Goal: Book appointment/travel/reservation

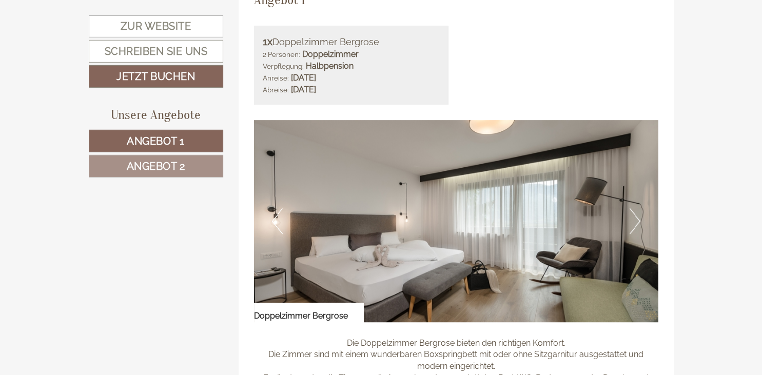
scroll to position [704, 0]
click at [638, 220] on button "Next" at bounding box center [634, 221] width 11 height 26
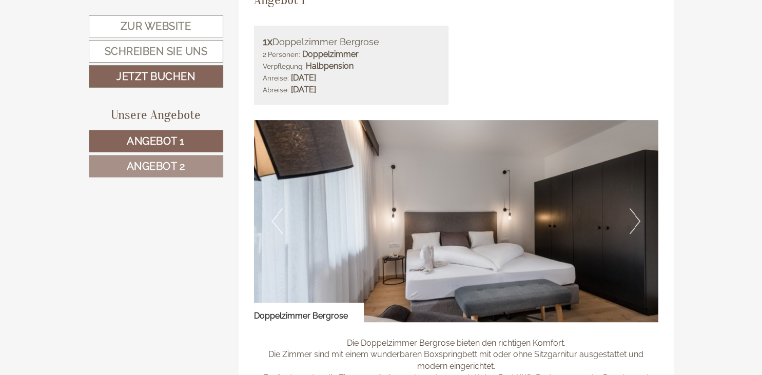
click at [638, 220] on button "Next" at bounding box center [634, 221] width 11 height 26
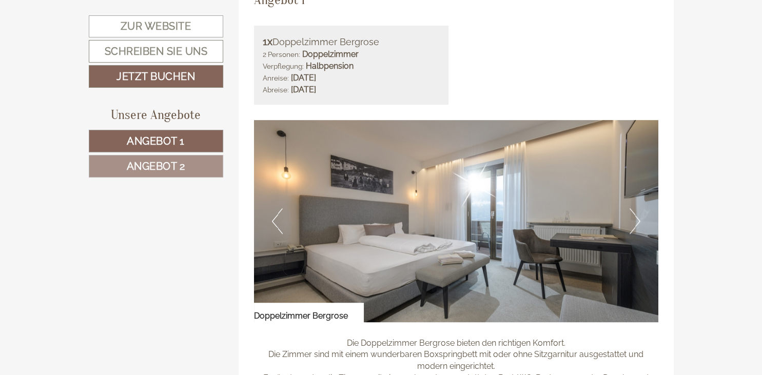
click at [638, 220] on button "Next" at bounding box center [634, 221] width 11 height 26
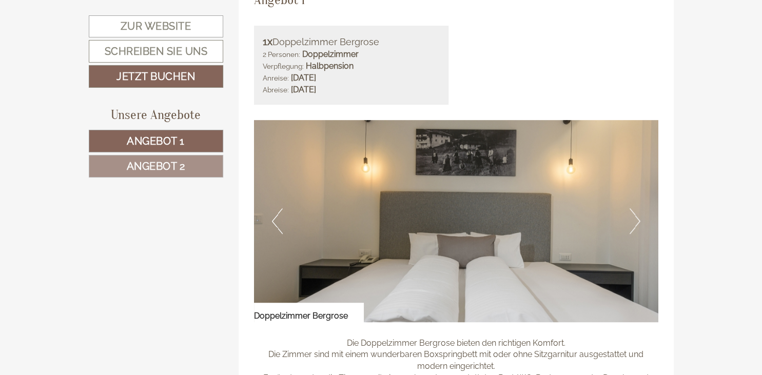
click at [638, 220] on button "Next" at bounding box center [634, 221] width 11 height 26
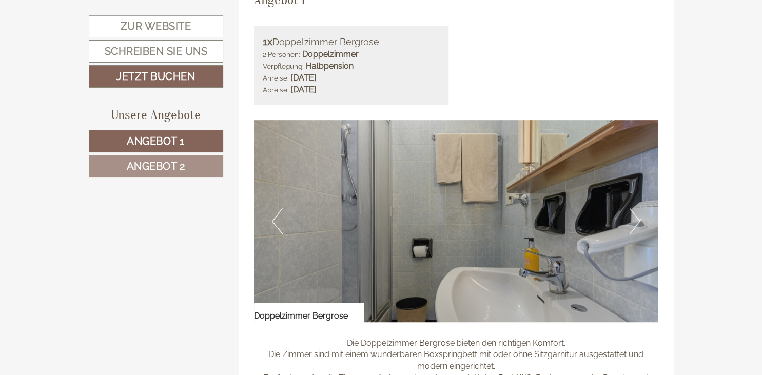
click at [638, 220] on button "Next" at bounding box center [634, 221] width 11 height 26
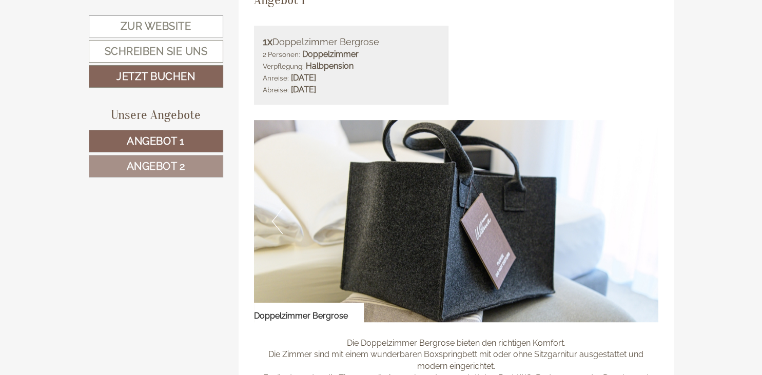
click at [274, 219] on button "Previous" at bounding box center [277, 221] width 11 height 26
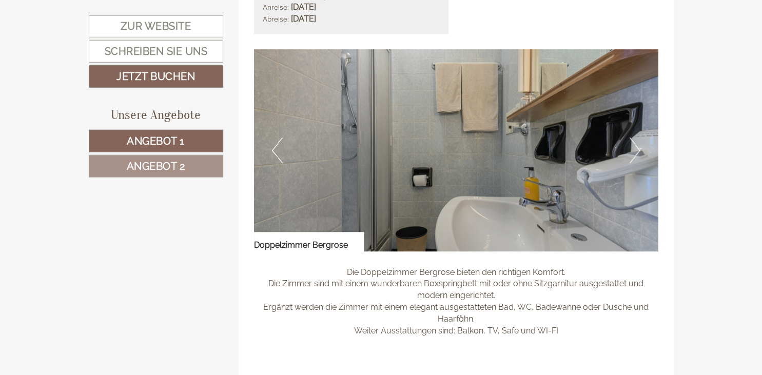
scroll to position [758, 0]
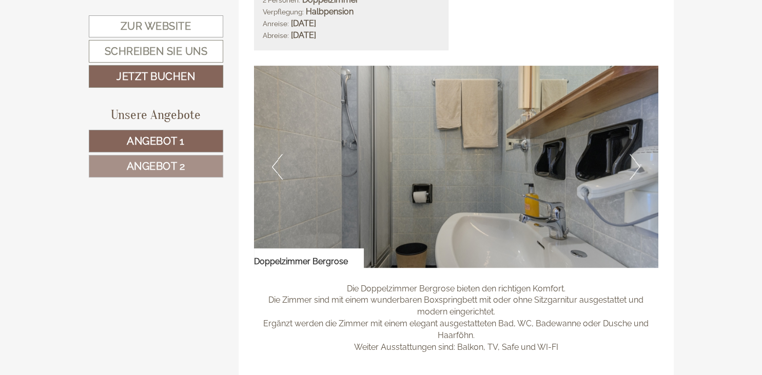
click at [639, 168] on button "Next" at bounding box center [634, 167] width 11 height 26
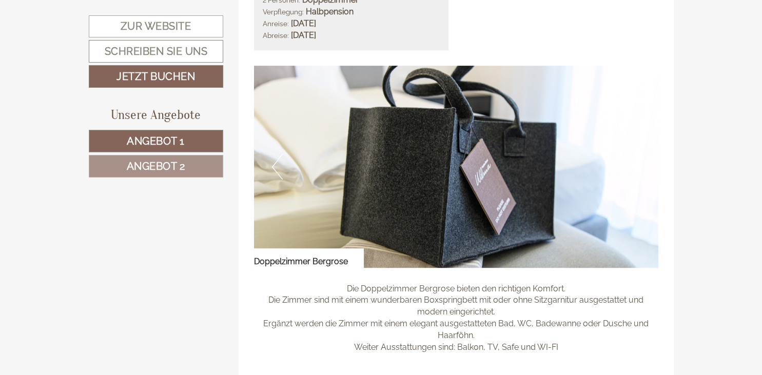
click at [639, 168] on button "Next" at bounding box center [634, 167] width 11 height 26
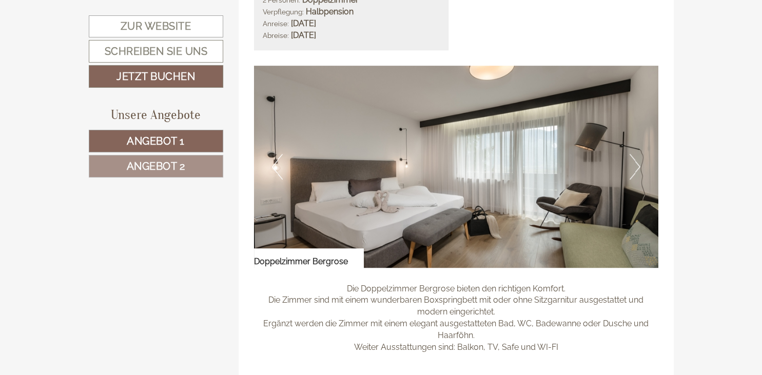
click at [639, 168] on button "Next" at bounding box center [634, 167] width 11 height 26
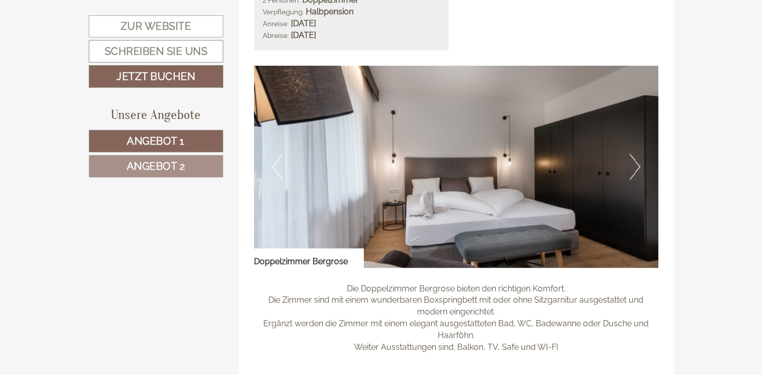
click at [639, 168] on button "Next" at bounding box center [634, 167] width 11 height 26
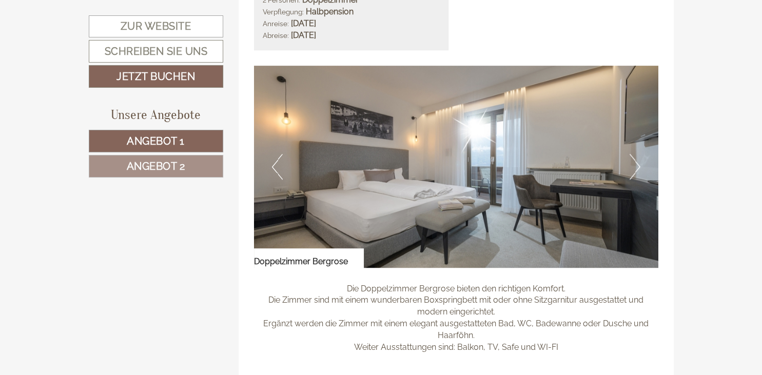
click at [639, 168] on button "Next" at bounding box center [634, 167] width 11 height 26
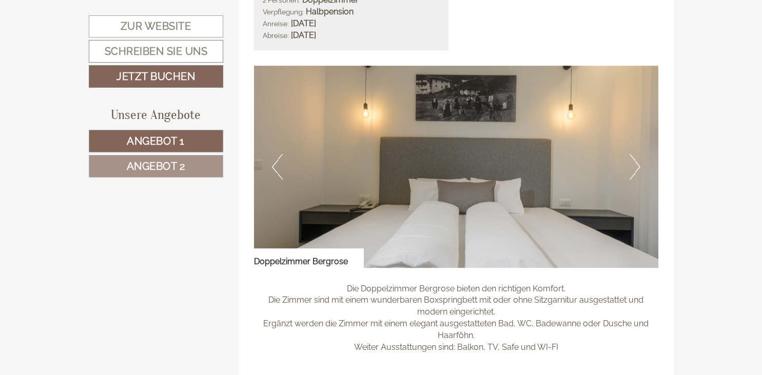
click at [639, 168] on button "Next" at bounding box center [634, 167] width 11 height 26
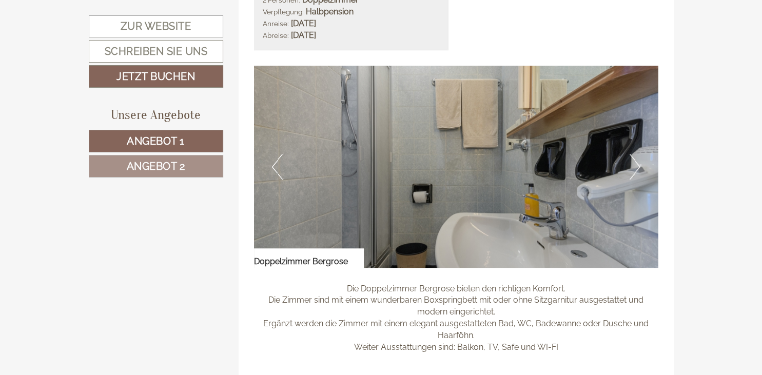
click at [639, 168] on button "Next" at bounding box center [634, 167] width 11 height 26
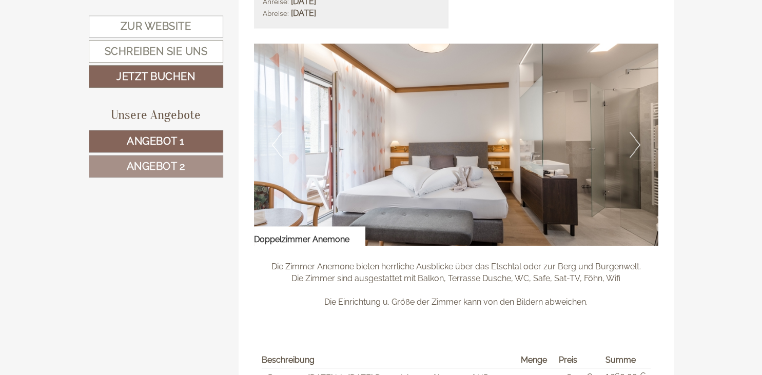
scroll to position [1463, 0]
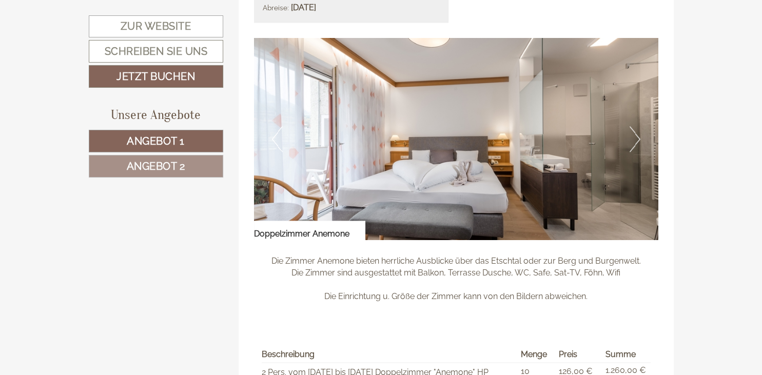
click at [636, 137] on button "Next" at bounding box center [634, 139] width 11 height 26
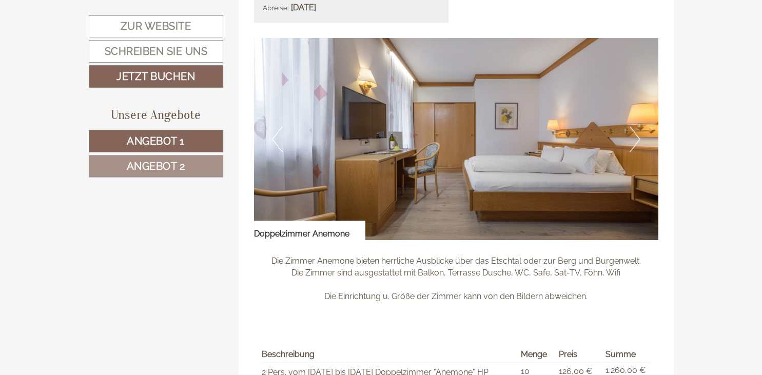
click at [636, 137] on button "Next" at bounding box center [634, 139] width 11 height 26
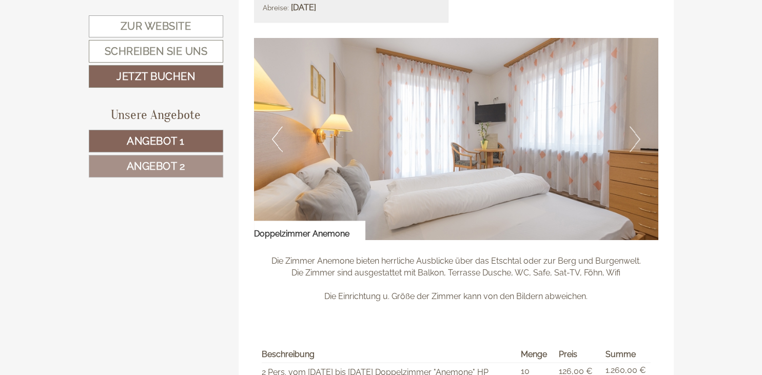
click at [636, 137] on button "Next" at bounding box center [634, 139] width 11 height 26
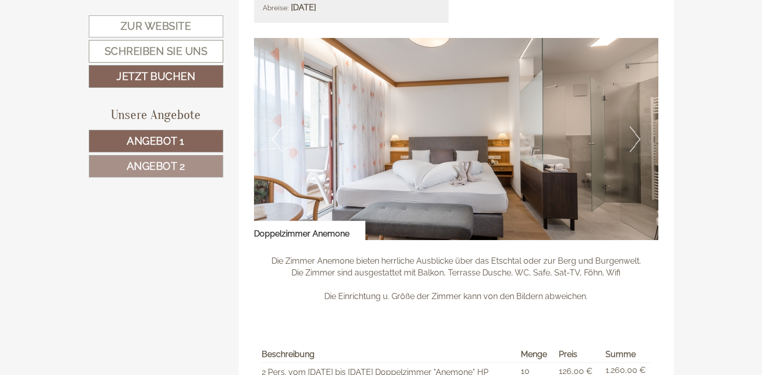
click at [636, 137] on button "Next" at bounding box center [634, 139] width 11 height 26
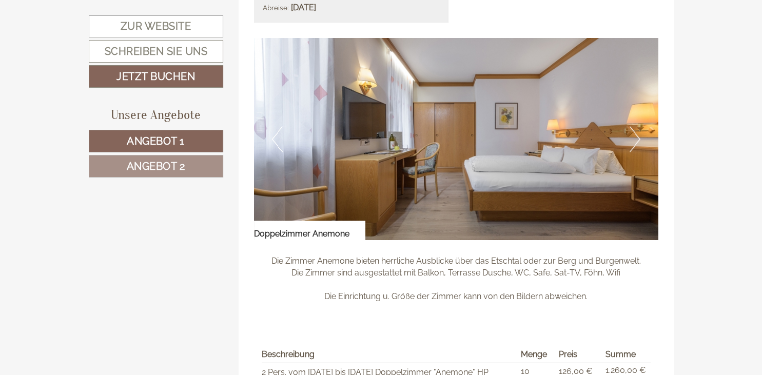
click at [636, 137] on button "Next" at bounding box center [634, 139] width 11 height 26
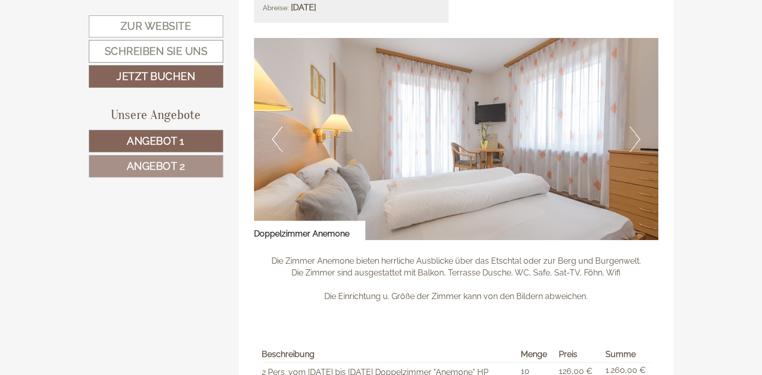
click at [636, 137] on button "Next" at bounding box center [634, 139] width 11 height 26
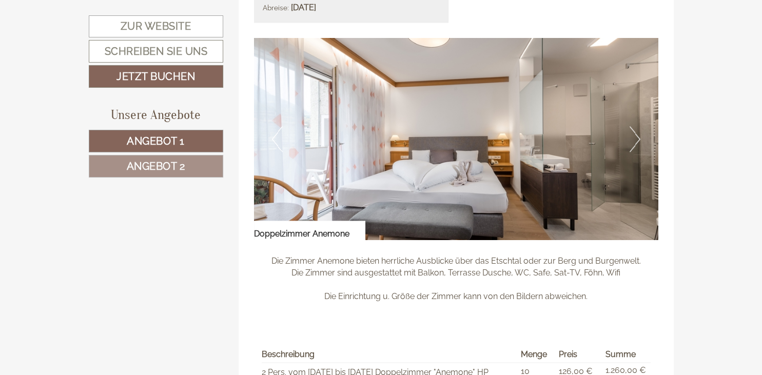
click at [636, 137] on button "Next" at bounding box center [634, 139] width 11 height 26
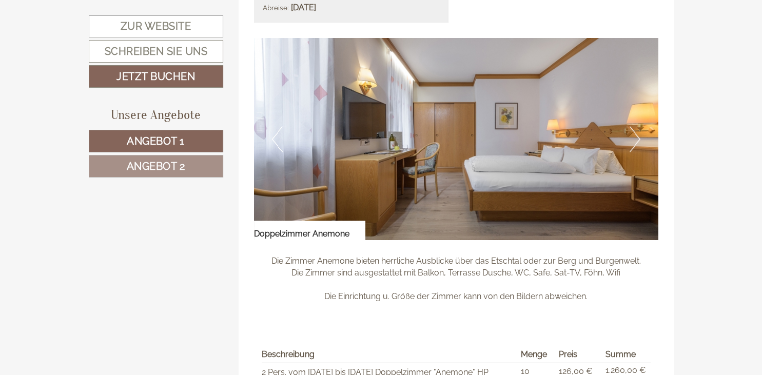
click at [636, 137] on button "Next" at bounding box center [634, 139] width 11 height 26
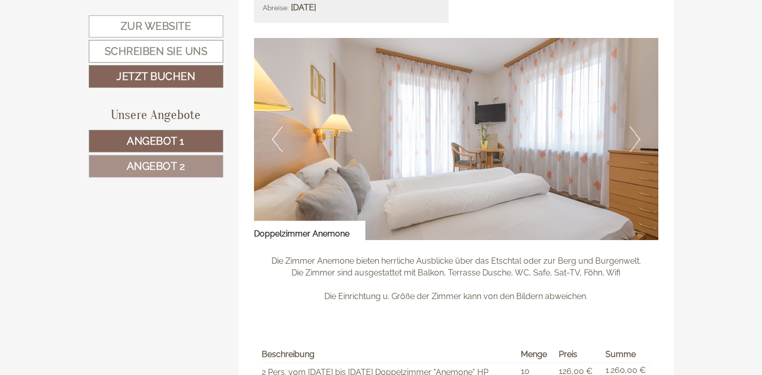
click at [636, 137] on button "Next" at bounding box center [634, 139] width 11 height 26
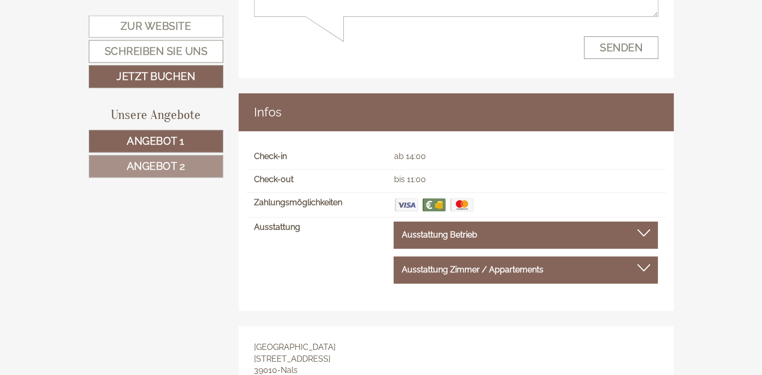
scroll to position [7205, 0]
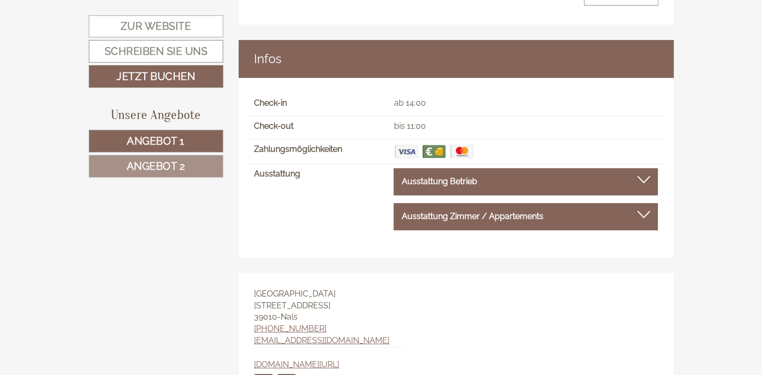
click at [167, 142] on span "Angebot 1" at bounding box center [156, 141] width 58 height 12
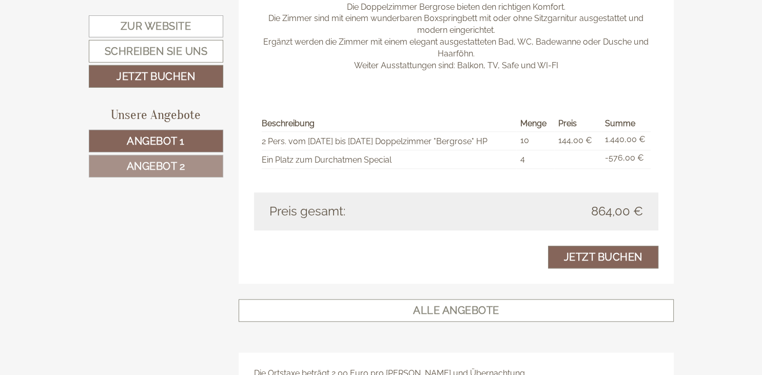
scroll to position [1041, 0]
click at [629, 257] on link "Jetzt buchen" at bounding box center [603, 255] width 110 height 23
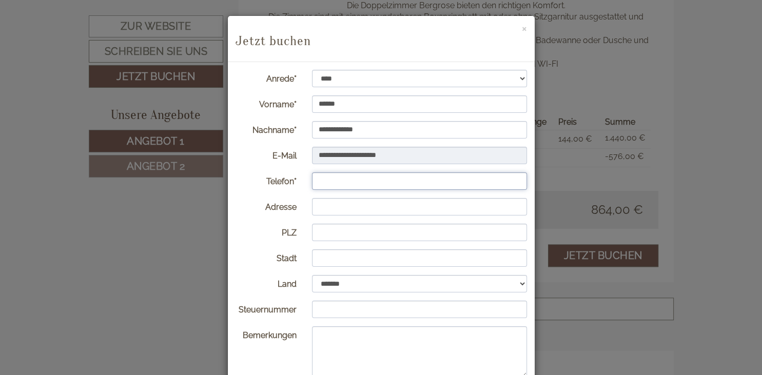
click at [330, 182] on input "Telefon*" at bounding box center [419, 180] width 215 height 17
type input "**********"
click at [327, 208] on input "Adresse" at bounding box center [419, 206] width 215 height 17
type input "**********"
type input "*****"
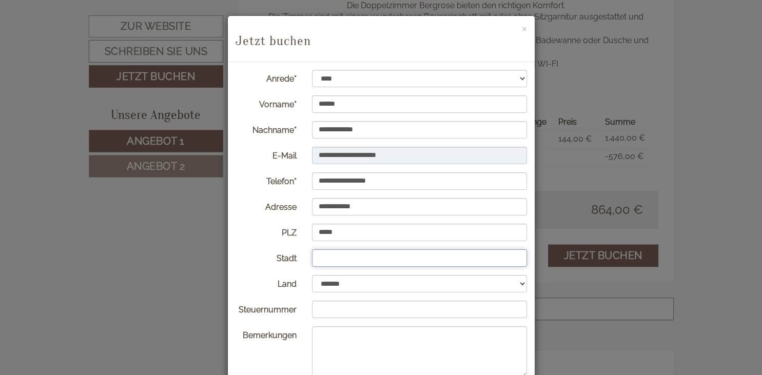
type input "**********"
click at [312, 275] on select "**********" at bounding box center [419, 283] width 215 height 17
select select "*"
click option "**********" at bounding box center [0, 0] width 0 height 0
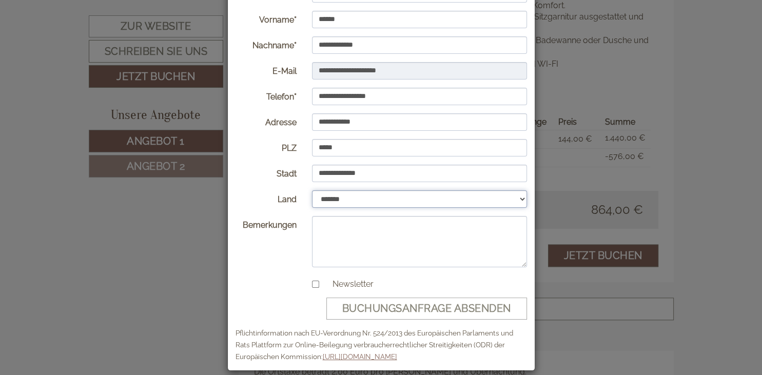
scroll to position [95, 0]
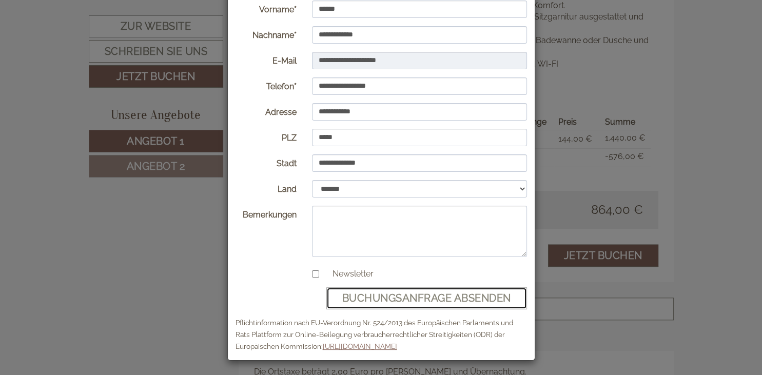
click at [396, 297] on button "Buchungsanfrage absenden" at bounding box center [426, 298] width 201 height 22
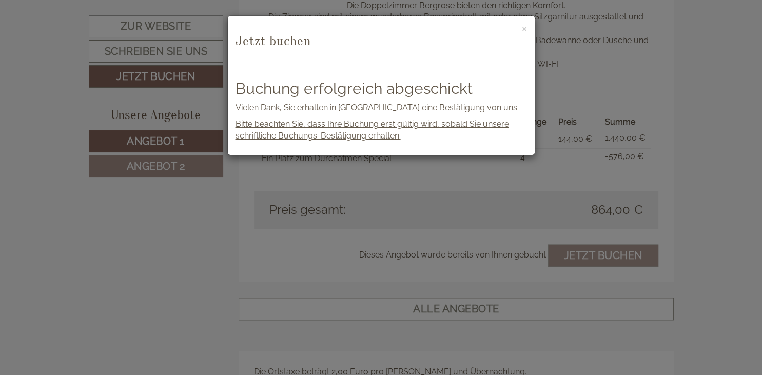
scroll to position [0, 0]
click at [525, 29] on button "×" at bounding box center [524, 28] width 5 height 11
